Goal: Information Seeking & Learning: Learn about a topic

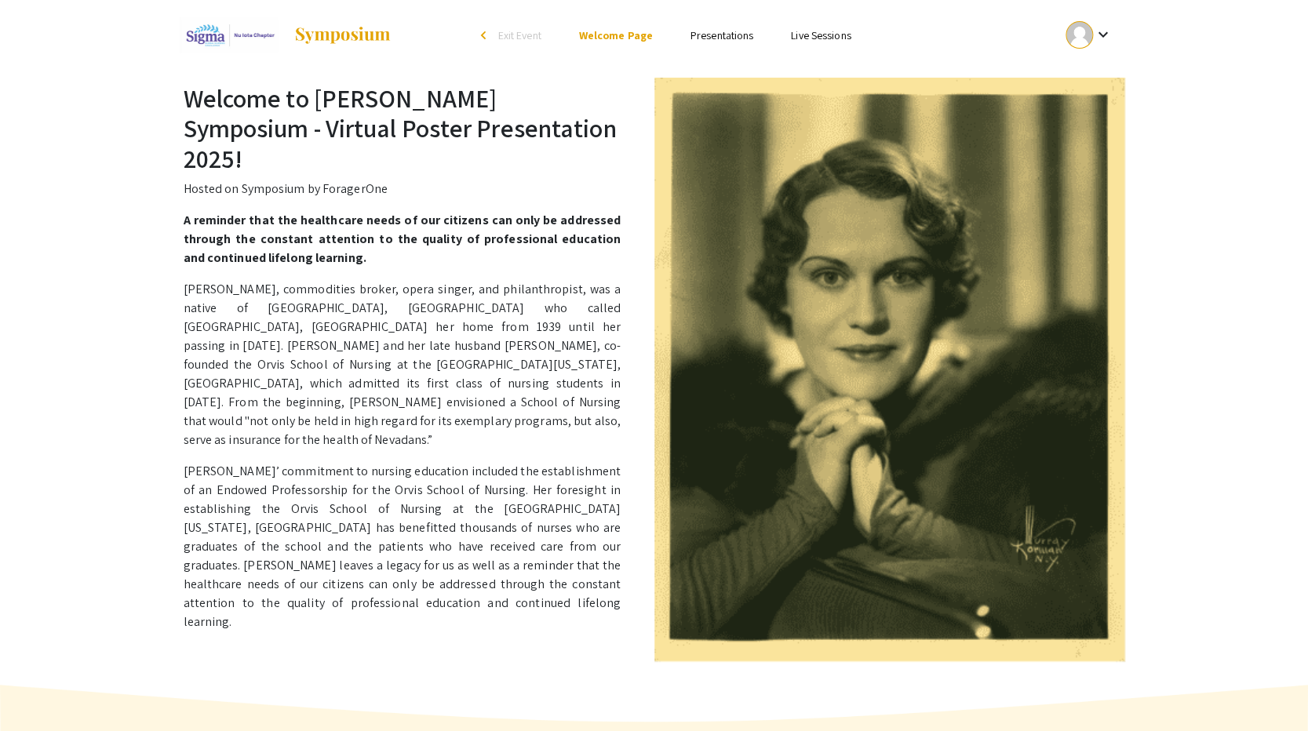
click at [716, 41] on link "Presentations" at bounding box center [721, 35] width 63 height 14
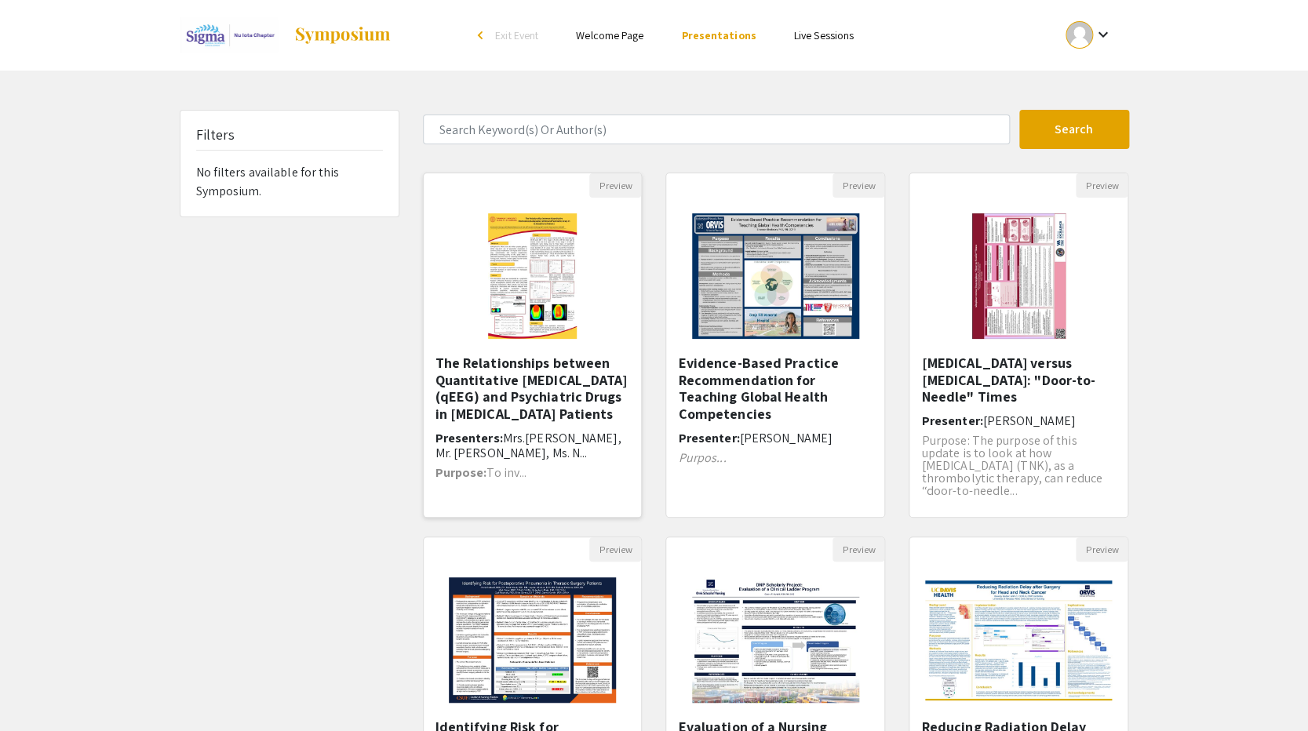
click at [574, 322] on img at bounding box center [532, 276] width 120 height 157
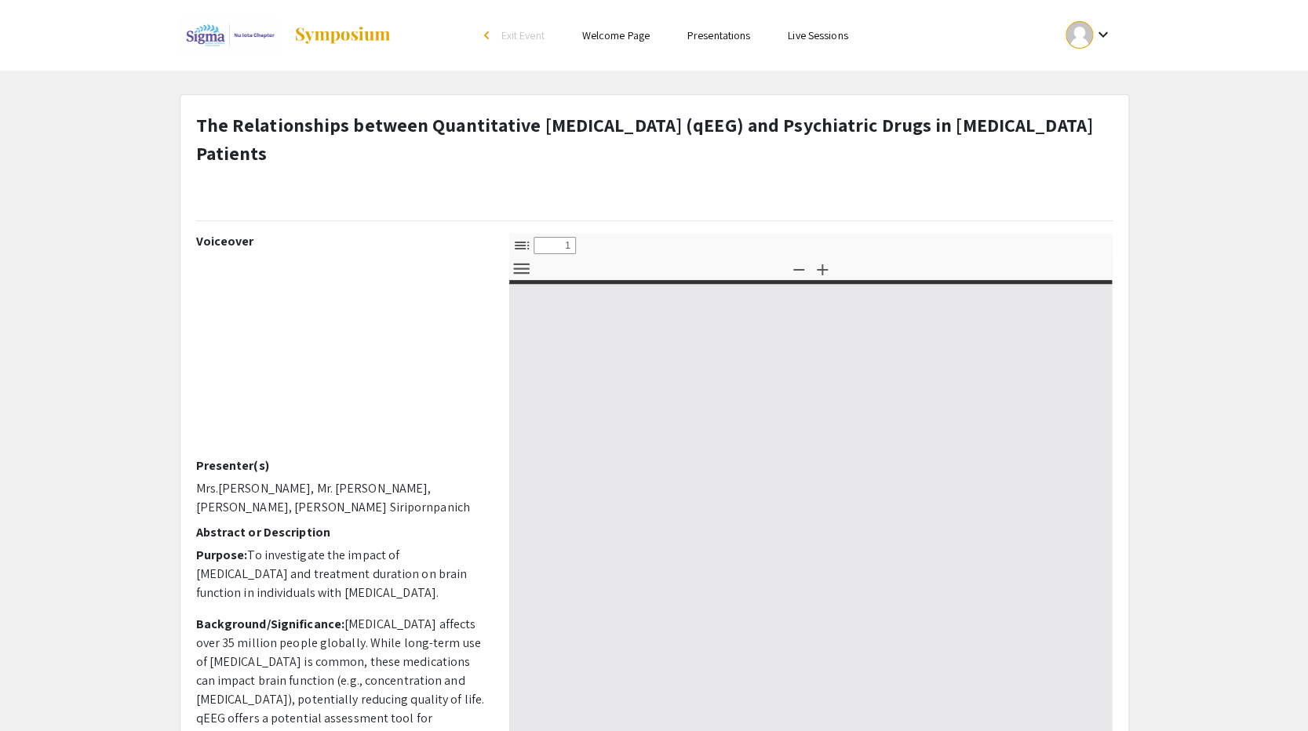
select select "custom"
type input "0"
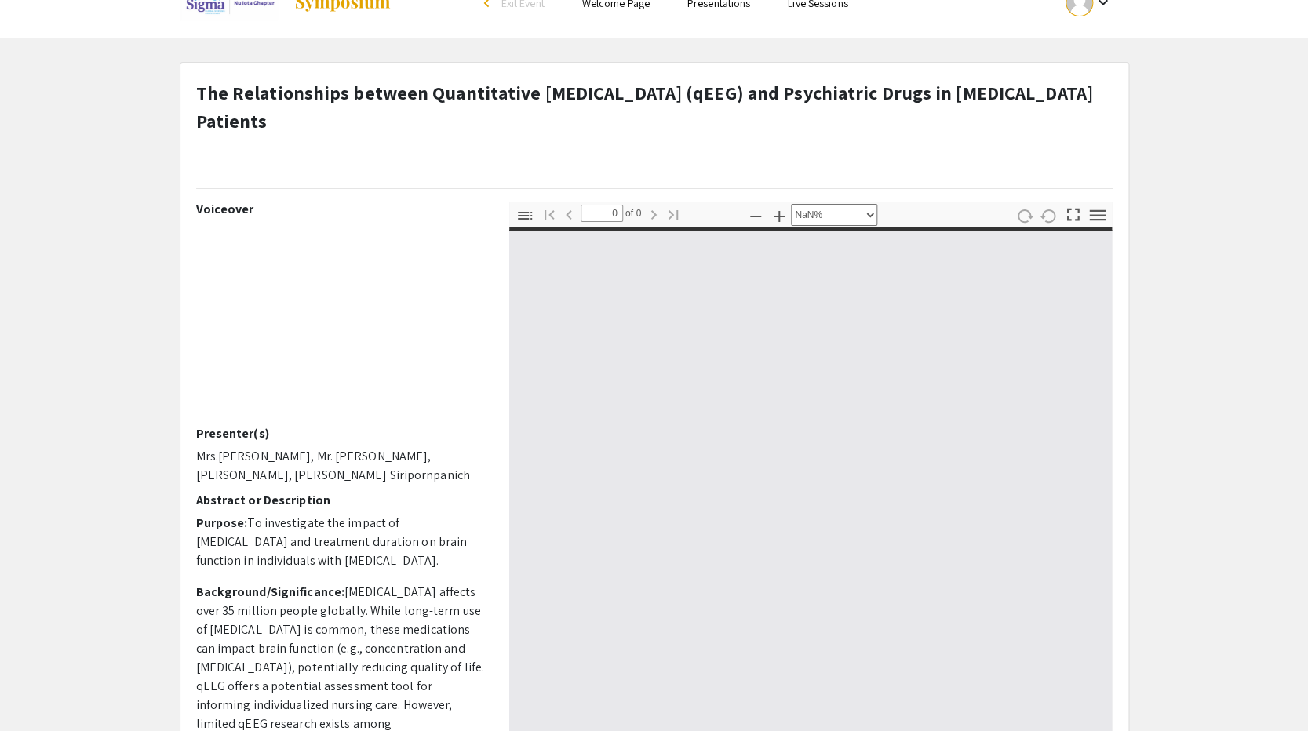
select select "auto"
type input "1"
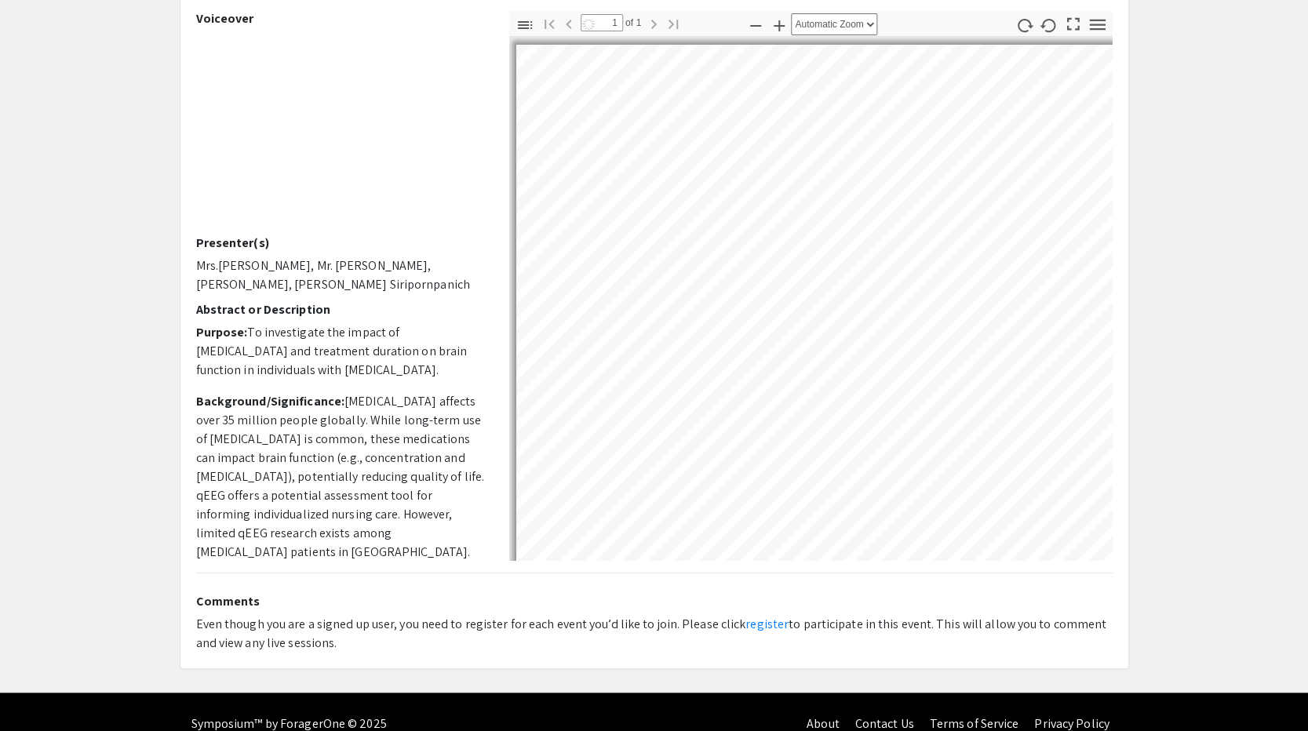
scroll to position [247, 0]
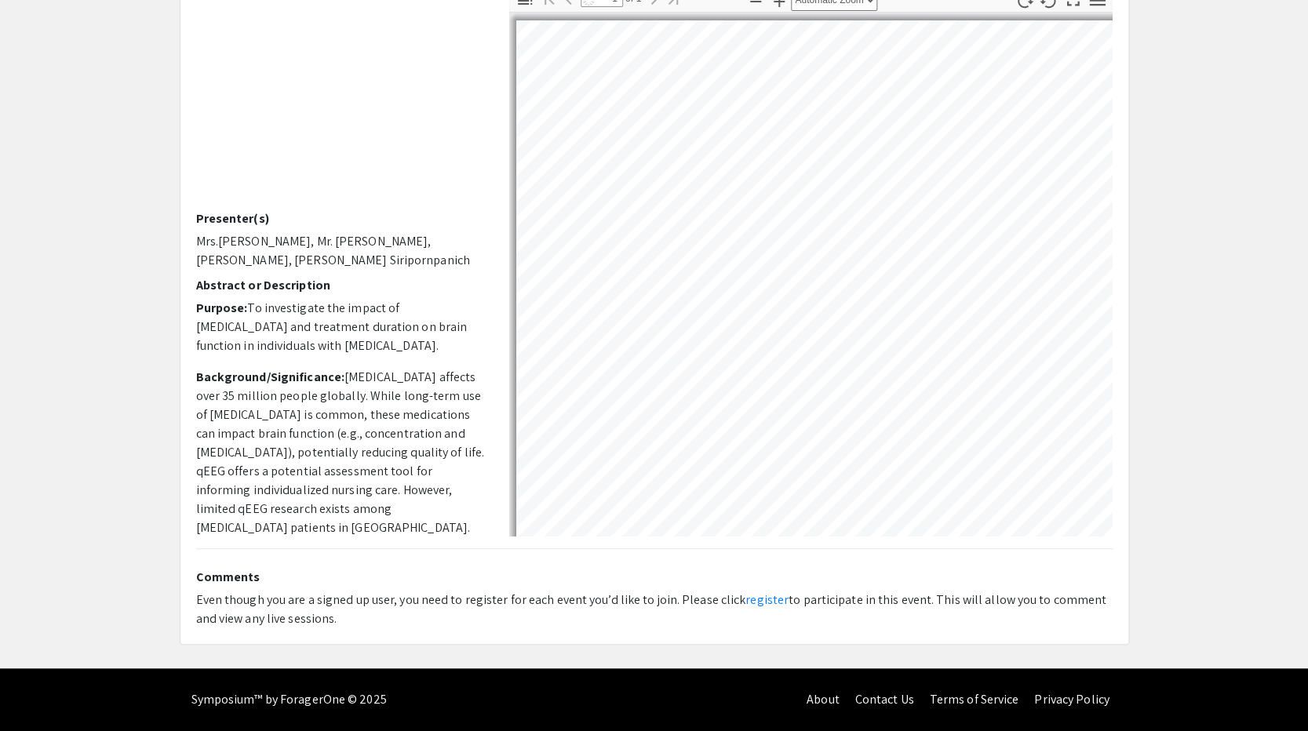
select select "auto"
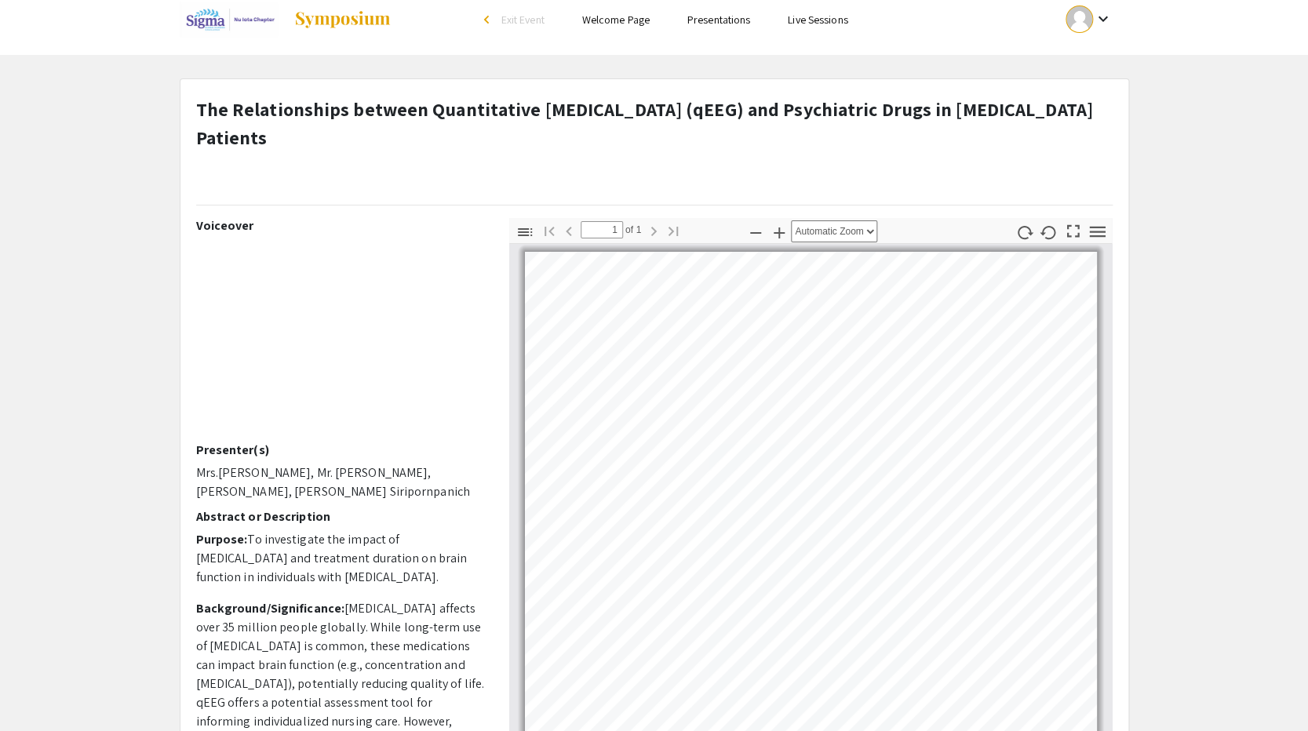
scroll to position [0, 0]
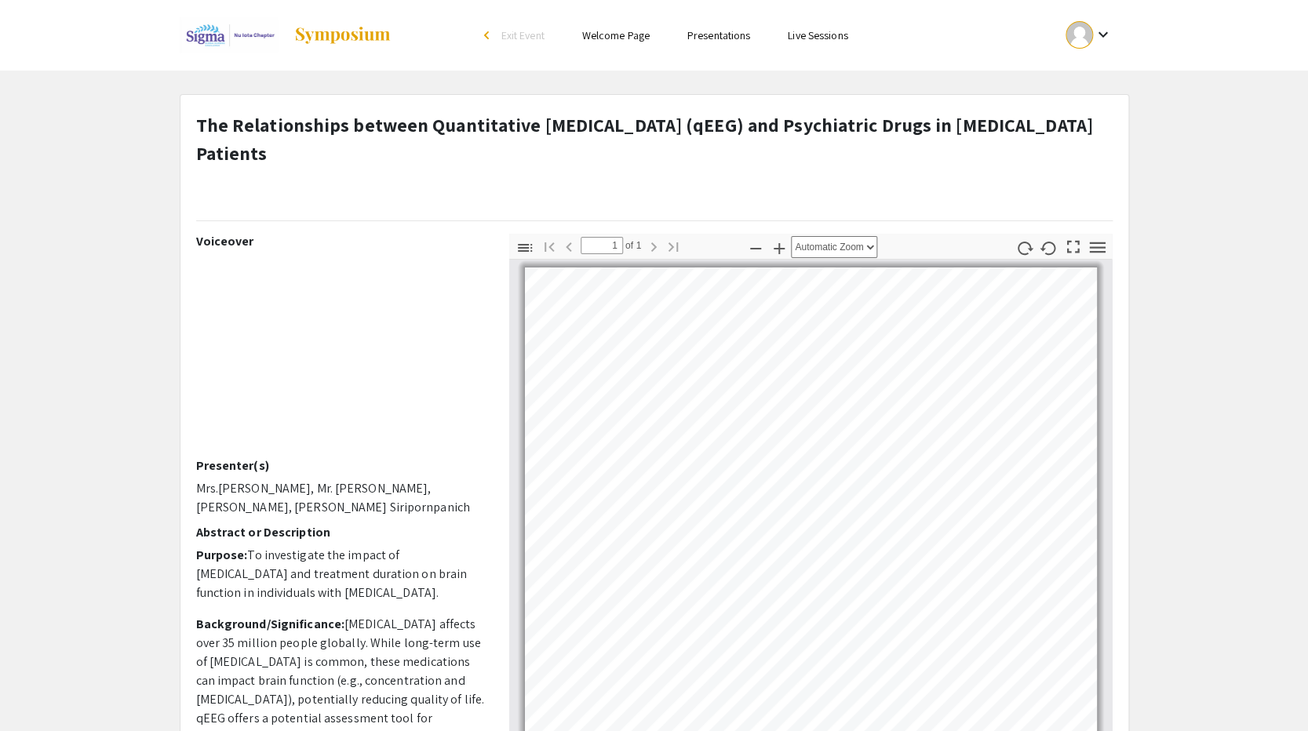
click at [327, 27] on img at bounding box center [342, 35] width 98 height 19
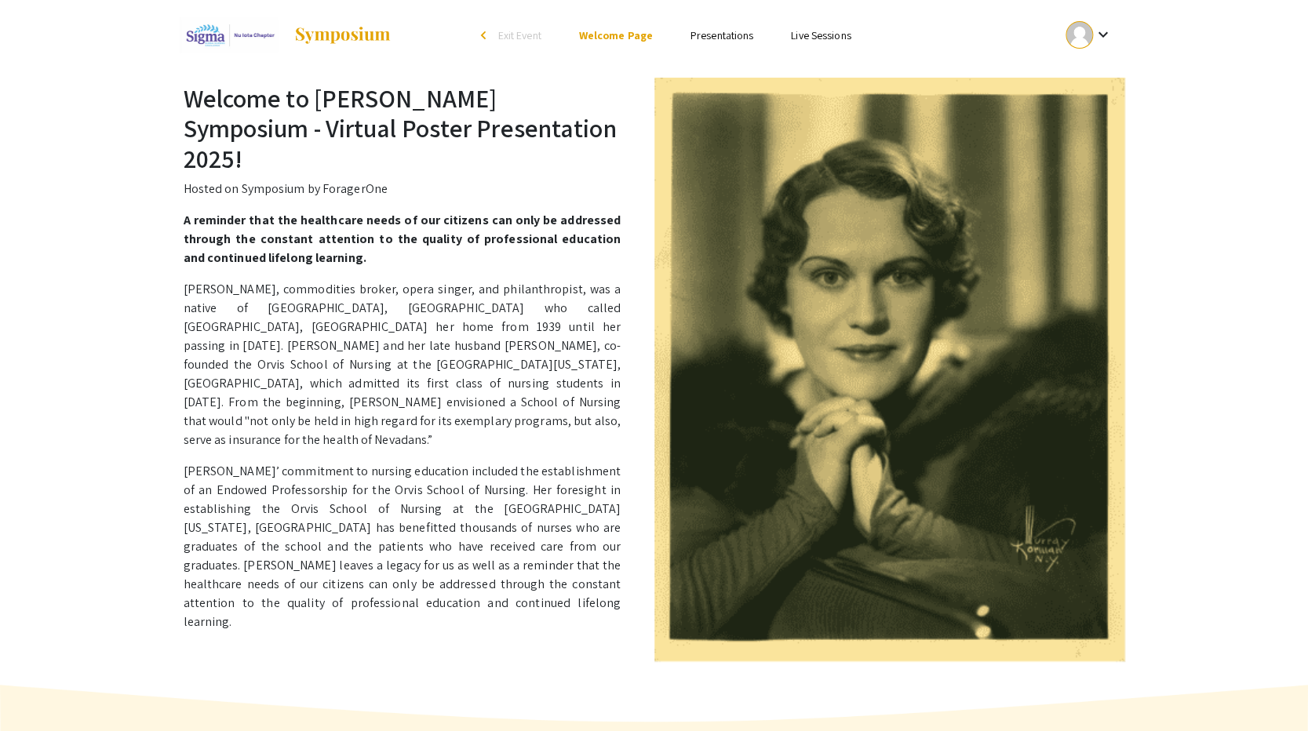
click at [716, 35] on link "Presentations" at bounding box center [721, 35] width 63 height 14
